Goal: Navigation & Orientation: Find specific page/section

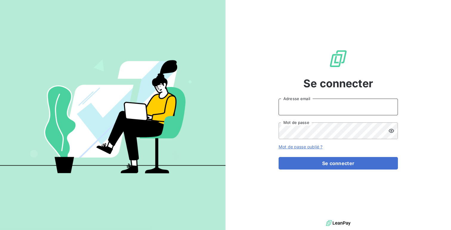
click at [344, 115] on input "Adresse email" at bounding box center [338, 107] width 119 height 17
type input "admin@kiloutou"
click at [279, 157] on button "Se connecter" at bounding box center [338, 163] width 119 height 13
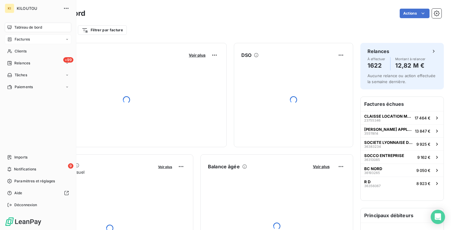
click at [11, 40] on icon at bounding box center [10, 39] width 4 height 4
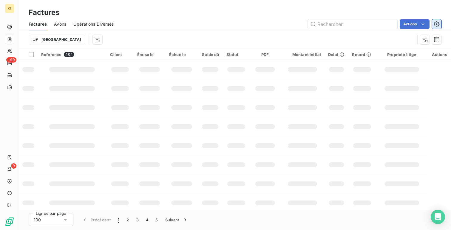
click at [439, 23] on icon "button" at bounding box center [437, 24] width 6 height 6
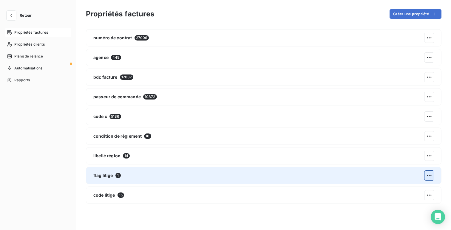
click at [428, 175] on html "Retour Propriétés factures Propriétés clients Plans de relance Automatisations …" at bounding box center [225, 115] width 451 height 230
click at [349, 204] on div "Supprimer" at bounding box center [349, 202] width 34 height 10
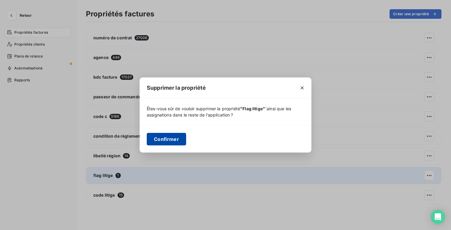
click at [175, 142] on button "Confirmer" at bounding box center [166, 139] width 39 height 13
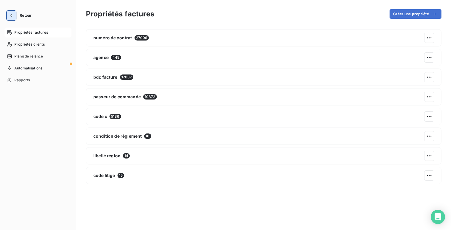
click at [8, 16] on icon "button" at bounding box center [11, 16] width 6 height 6
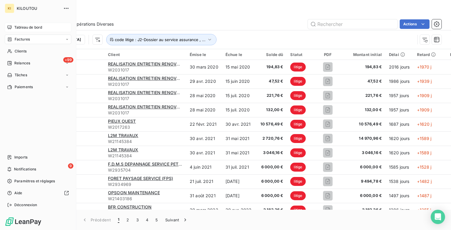
click at [10, 26] on icon at bounding box center [9, 27] width 4 height 4
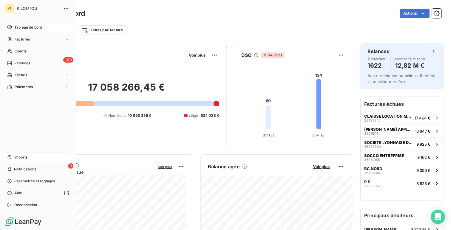
click at [30, 157] on div "Imports" at bounding box center [38, 158] width 67 height 10
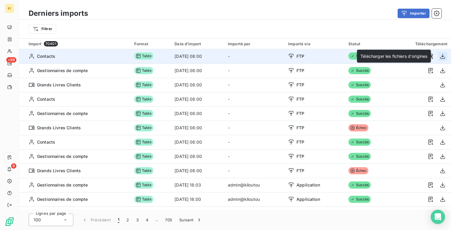
click at [439, 60] on button "button" at bounding box center [443, 57] width 10 height 10
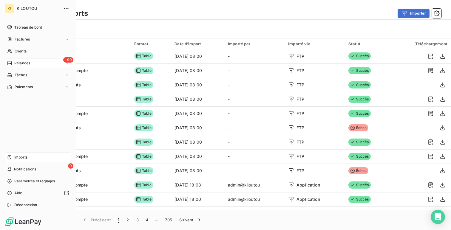
click at [28, 66] on div "+99 Relances" at bounding box center [38, 63] width 67 height 10
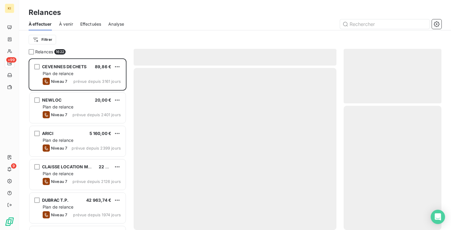
scroll to position [172, 98]
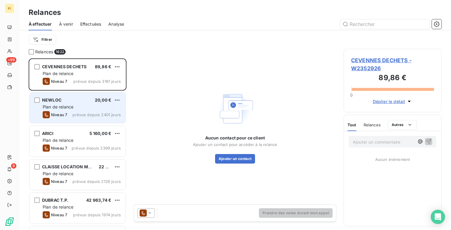
click at [84, 115] on span "prévue depuis 2401 jours" at bounding box center [97, 114] width 48 height 5
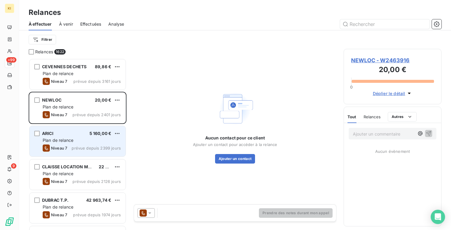
click at [80, 129] on div "ARICI 5 160,00 € Plan de relance Niveau 7 prévue depuis 2399 jours" at bounding box center [78, 141] width 96 height 30
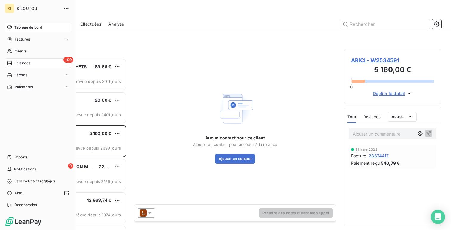
click at [14, 23] on div "Tableau de bord" at bounding box center [38, 28] width 67 height 10
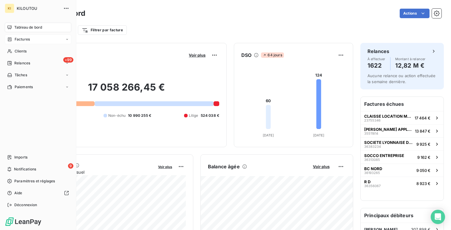
click at [18, 43] on div "Factures" at bounding box center [38, 40] width 67 height 10
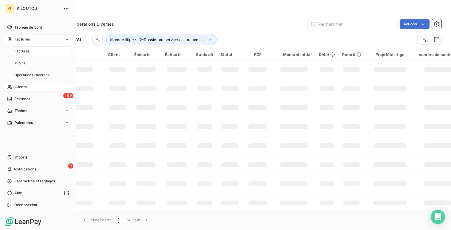
click at [27, 88] on div "Clients" at bounding box center [38, 87] width 67 height 10
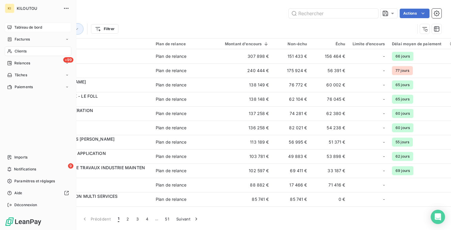
click at [11, 27] on icon at bounding box center [9, 27] width 4 height 4
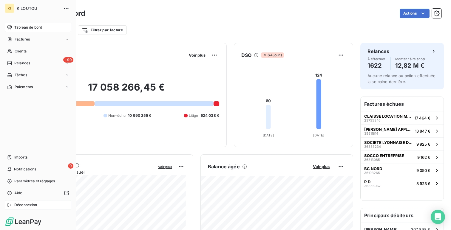
click at [38, 206] on div "Déconnexion" at bounding box center [38, 206] width 67 height 10
